Goal: Information Seeking & Learning: Find specific fact

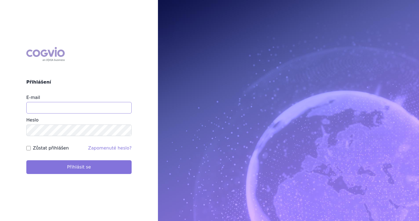
type input "uhlikova@vzacna-onemocneni.cz"
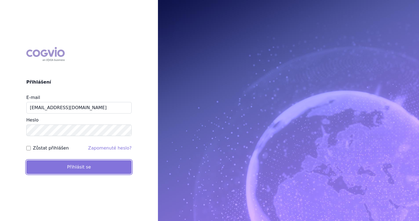
click at [86, 164] on button "Přihlásit se" at bounding box center [78, 167] width 105 height 14
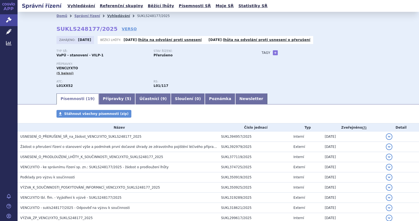
click at [110, 14] on link "Vyhledávání" at bounding box center [118, 16] width 23 height 4
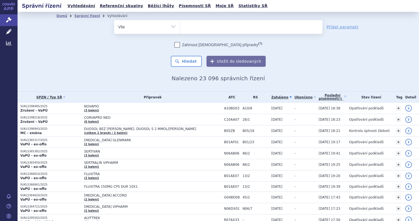
click at [200, 32] on span at bounding box center [251, 27] width 142 height 14
click at [180, 32] on select at bounding box center [180, 27] width 0 height 14
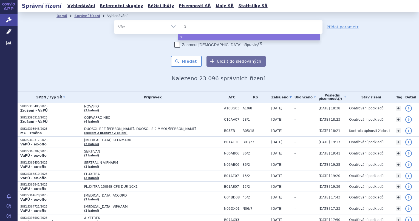
type input "39"
type input "39d"
type input "39da"
select select "39da"
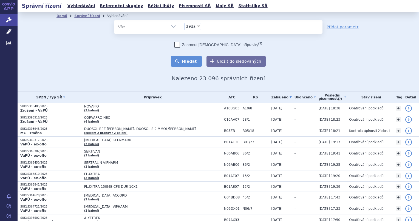
click at [194, 60] on button "Hledat" at bounding box center [186, 61] width 31 height 11
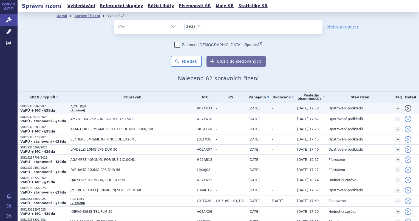
click at [197, 107] on span "R07AX33" at bounding box center [205, 108] width 16 height 4
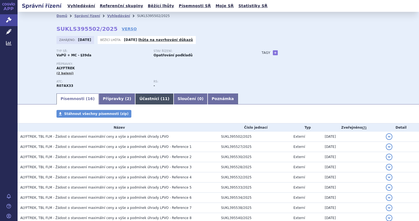
click at [141, 97] on link "Účastníci ( 11 )" at bounding box center [154, 98] width 38 height 11
